Goal: Information Seeking & Learning: Learn about a topic

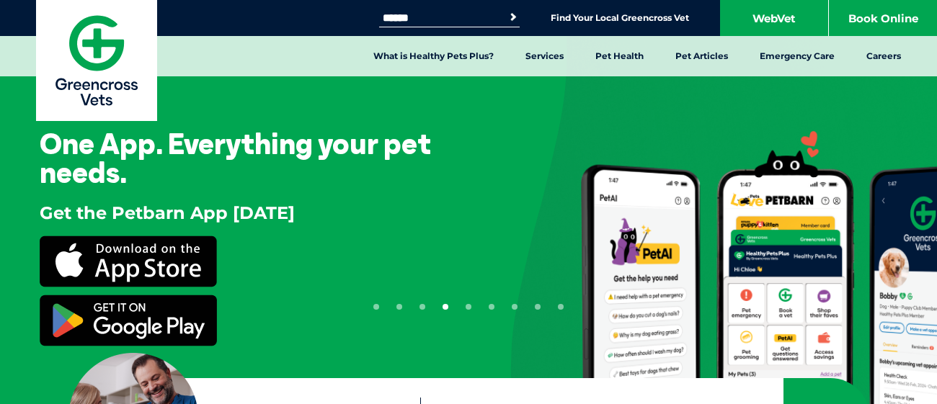
click at [49, 42] on img at bounding box center [96, 60] width 121 height 121
